Goal: Task Accomplishment & Management: Use online tool/utility

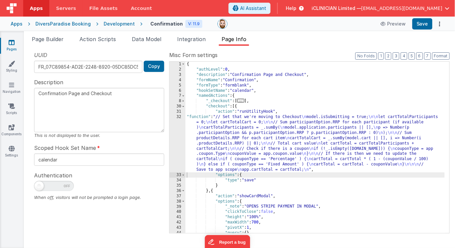
click at [15, 42] on link "Pages" at bounding box center [12, 45] width 24 height 13
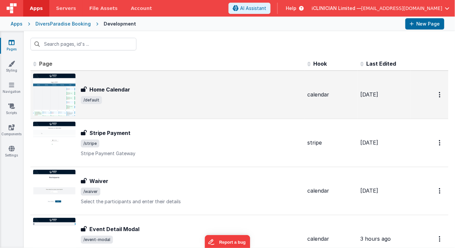
click at [117, 87] on h3 "Home Calendar" at bounding box center [109, 89] width 41 height 8
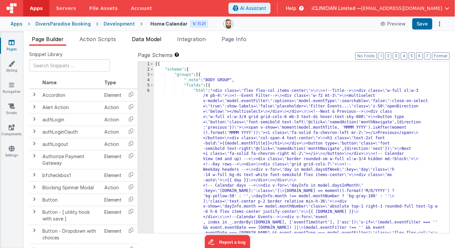
click at [148, 38] on span "Data Model" at bounding box center [146, 39] width 29 height 7
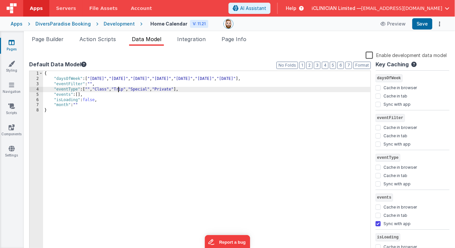
click at [118, 90] on div "{ "daysOfWeek" : [ "[DATE]" , "[DATE]" , "[DATE]" , "[DATE]" , "[DATE]" , "[DAT…" at bounding box center [207, 167] width 328 height 193
click at [423, 24] on button "Save" at bounding box center [422, 23] width 20 height 11
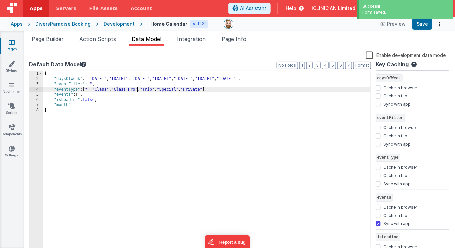
click at [137, 89] on div "{ "daysOfWeek" : [ "[DATE]" , "[DATE]" , "[DATE]" , "[DATE]" , "[DATE]" , "[DAT…" at bounding box center [207, 167] width 328 height 193
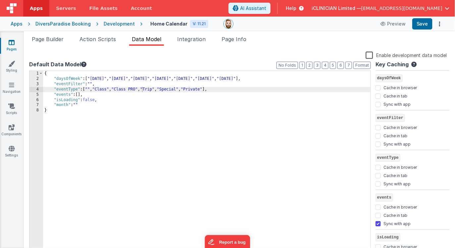
click at [63, 24] on div "DiversParadise Booking" at bounding box center [62, 24] width 55 height 7
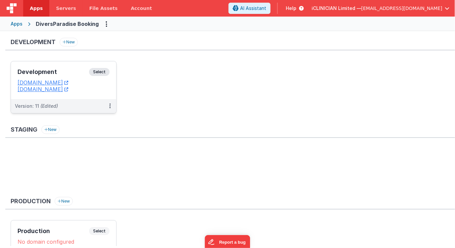
click at [75, 70] on h3 "Development" at bounding box center [54, 72] width 72 height 7
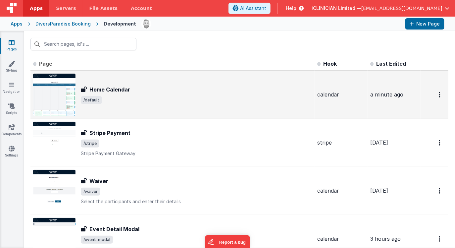
click at [60, 88] on img at bounding box center [54, 95] width 42 height 42
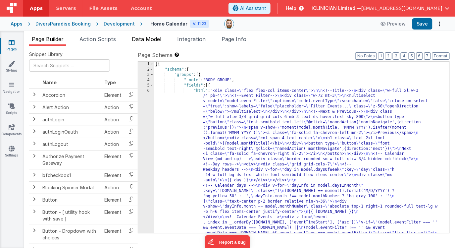
click at [142, 37] on span "Data Model" at bounding box center [146, 39] width 29 height 7
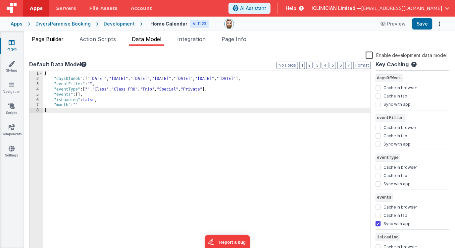
click at [44, 39] on span "Page Builder" at bounding box center [48, 39] width 32 height 7
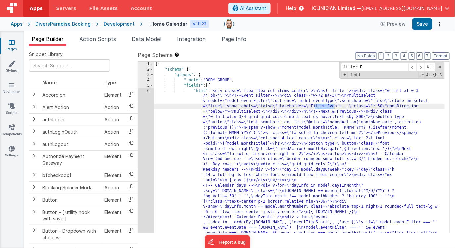
type input "filter E"
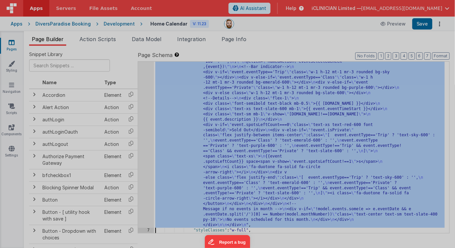
scroll to position [450, 0]
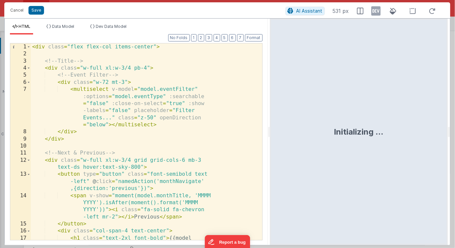
drag, startPoint x: 226, startPoint y: 141, endPoint x: 270, endPoint y: 141, distance: 43.4
click at [270, 141] on html "Cancel Save AI Assistant 531 px HTML Data Model Dev Data Model Format 7 6 5 4 3…" at bounding box center [227, 124] width 455 height 248
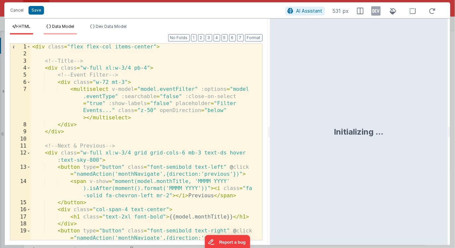
click at [71, 26] on span "Data Model" at bounding box center [63, 26] width 22 height 5
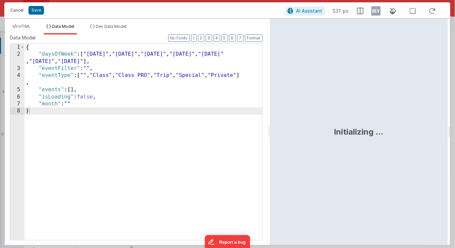
click at [20, 11] on button "Cancel" at bounding box center [17, 10] width 20 height 9
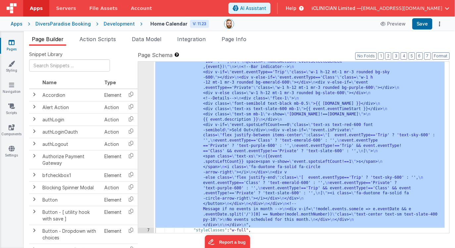
click at [179, 130] on div ""html" : "<div class= \" flex flex-col items-center \" > \n\n <!--Title--> \n <…" at bounding box center [299, 20] width 291 height 767
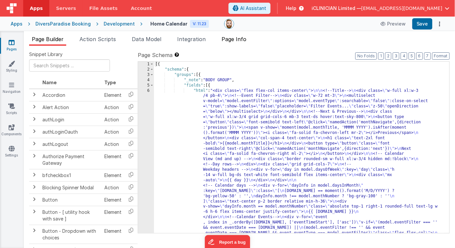
click at [240, 38] on span "Page Info" at bounding box center [234, 39] width 25 height 7
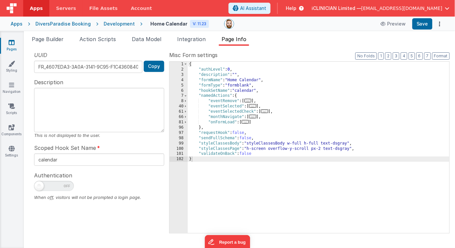
click at [266, 112] on span "..." at bounding box center [264, 111] width 7 height 4
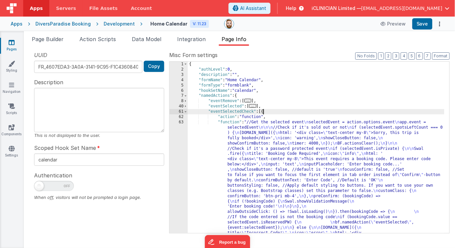
click at [264, 141] on div "{ "authLevel" : 0 , "description" : "" , "formName" : "Home Calendar" , "formTy…" at bounding box center [316, 221] width 257 height 319
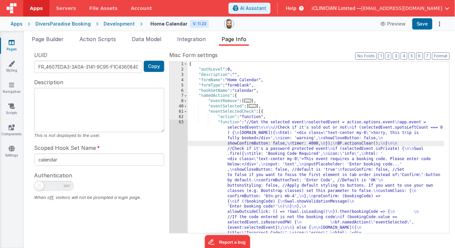
scroll to position [34, 0]
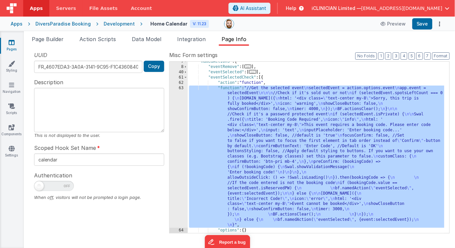
click at [179, 148] on div "63" at bounding box center [179, 156] width 18 height 142
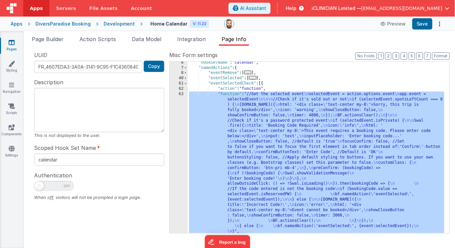
scroll to position [13, 0]
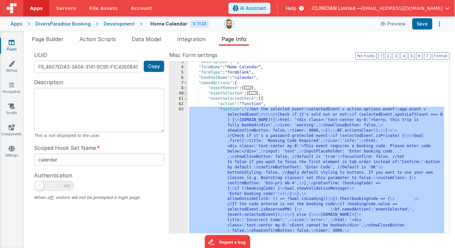
click at [186, 92] on span at bounding box center [186, 93] width 4 height 5
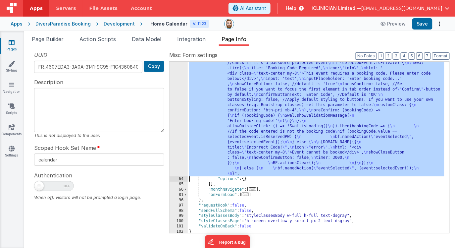
scroll to position [191, 0]
click at [175, 134] on div "63" at bounding box center [179, 105] width 18 height 142
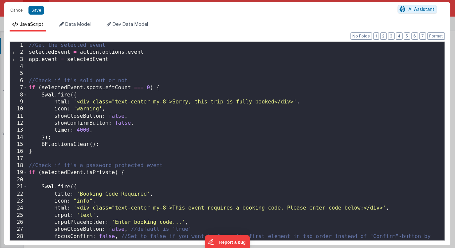
scroll to position [0, 0]
click at [29, 45] on div "//Get the selected event selectedEvent = action . options . event app . event =…" at bounding box center [233, 148] width 413 height 213
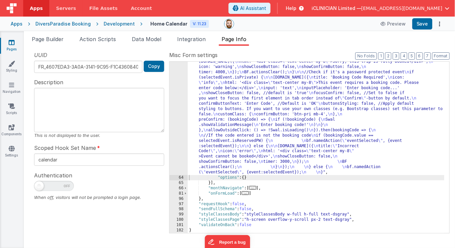
scroll to position [176, 0]
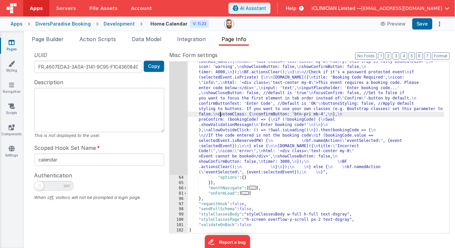
click at [220, 113] on div ""function" : "debugger \n //Get the selected event \n selectedEvent = action.op…" at bounding box center [316, 199] width 257 height 303
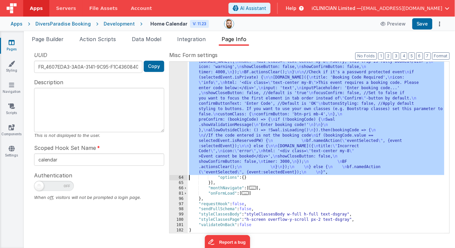
click at [177, 115] on div "63" at bounding box center [179, 111] width 18 height 126
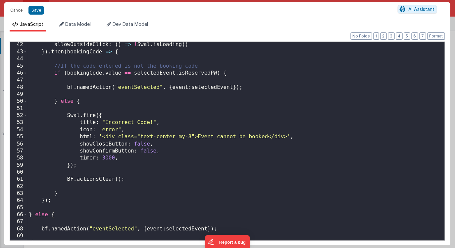
scroll to position [0, 0]
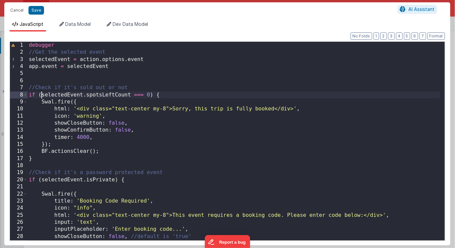
click at [41, 95] on div "debugger //Get the selected event selectedEvent = action . options . event app …" at bounding box center [233, 152] width 413 height 220
click at [150, 95] on div "debugger //Get the selected event selectedEvent = action . options . event app …" at bounding box center [233, 152] width 413 height 220
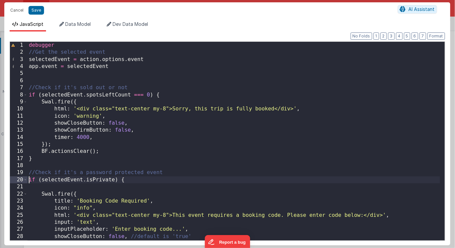
click at [29, 179] on div "debugger //Get the selected event selectedEvent = action . options . event app …" at bounding box center [233, 152] width 413 height 220
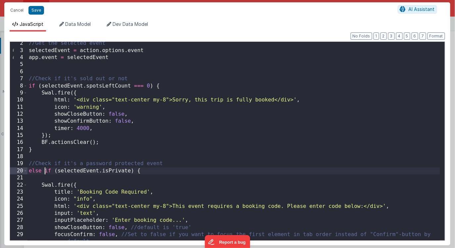
scroll to position [17, 0]
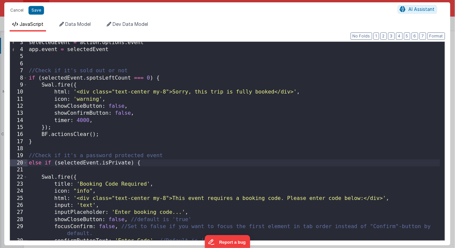
click at [111, 135] on div "selectedEvent = action . options . event app . event = selectedEvent //Check if…" at bounding box center [233, 149] width 413 height 220
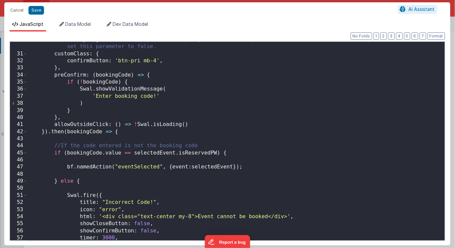
scroll to position [304, 0]
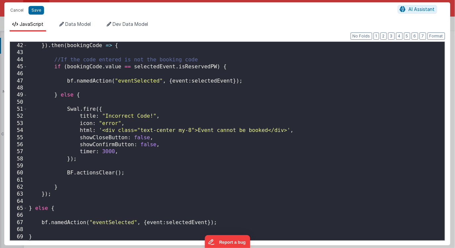
click at [49, 208] on div "allowOutsideClick : ( ) => ! Swal . isLoading ( ) }) . then ( bookingCode => { …" at bounding box center [233, 141] width 413 height 213
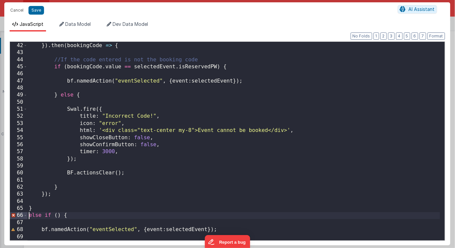
click at [58, 216] on div "allowOutsideClick : ( ) => ! Swal . isLoading ( ) }) . then ( bookingCode => { …" at bounding box center [233, 141] width 413 height 213
click at [160, 217] on div "allowOutsideClick : ( ) => ! Swal . isLoading ( ) }) . then ( bookingCode => { …" at bounding box center [233, 141] width 413 height 213
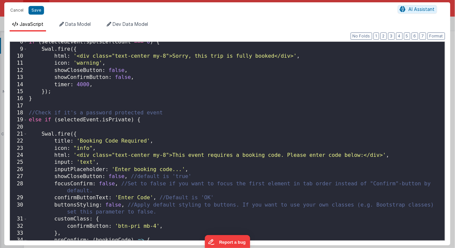
scroll to position [311, 0]
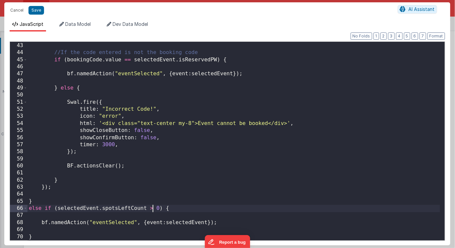
click at [30, 208] on div "}) . then ( bookingCode => { //If the code entered is not the booking code if (…" at bounding box center [233, 141] width 413 height 213
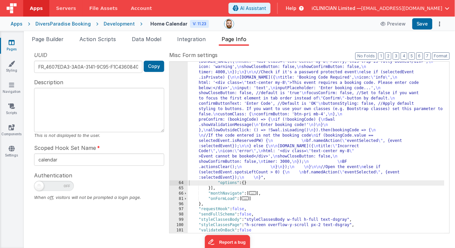
scroll to position [176, 0]
click at [423, 24] on button "Save" at bounding box center [422, 23] width 20 height 11
